Goal: Information Seeking & Learning: Find specific fact

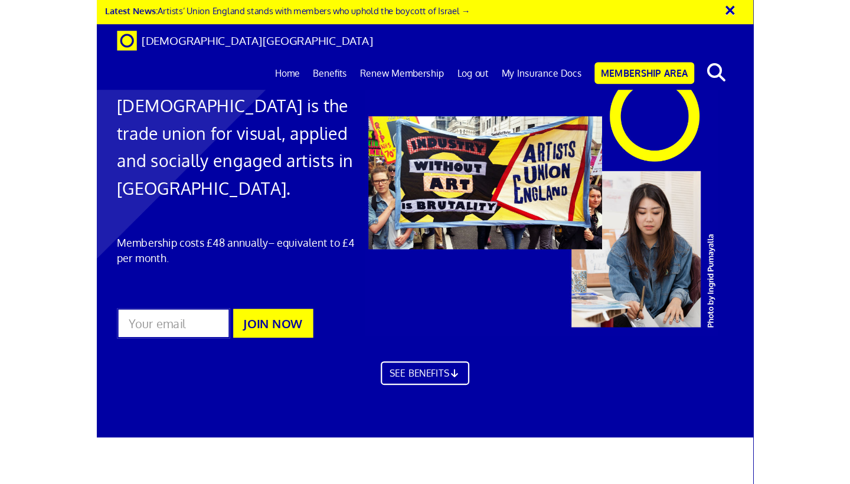
scroll to position [0, 6]
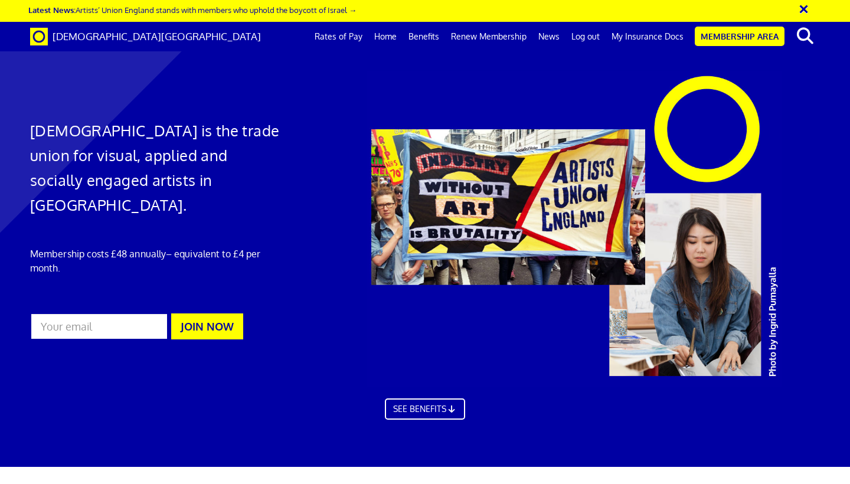
click at [341, 32] on link "Rates of Pay" at bounding box center [339, 37] width 60 height 30
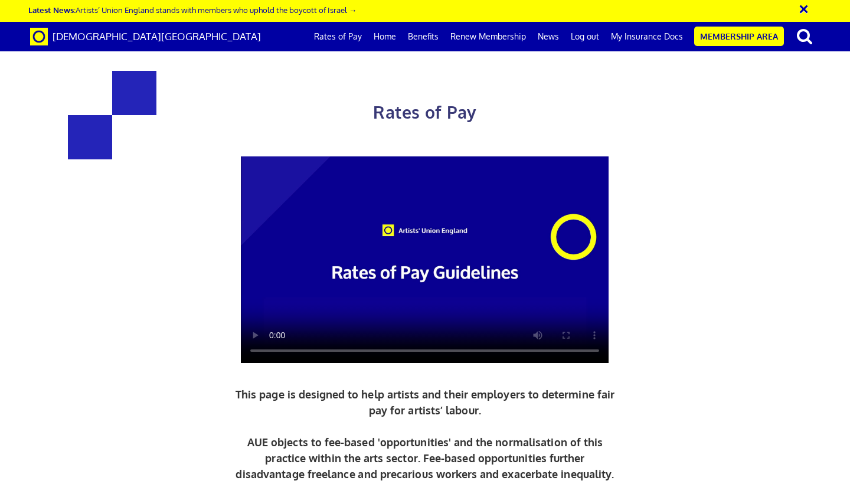
click at [409, 1] on div "× Latest News: Artists’ Union England stands with members who uphold the boycot…" at bounding box center [425, 11] width 850 height 22
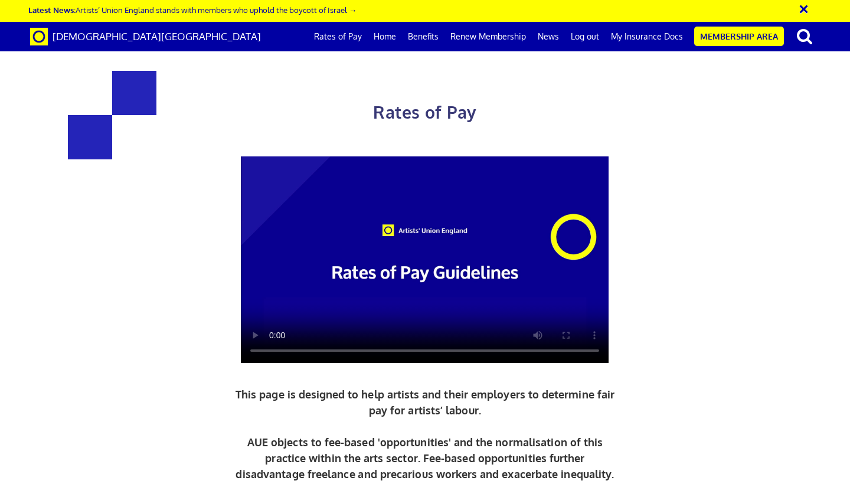
scroll to position [623, 0]
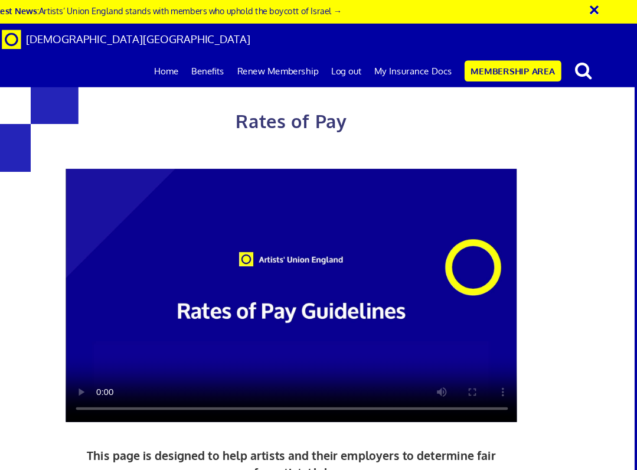
scroll to position [899, 9]
